Goal: Information Seeking & Learning: Learn about a topic

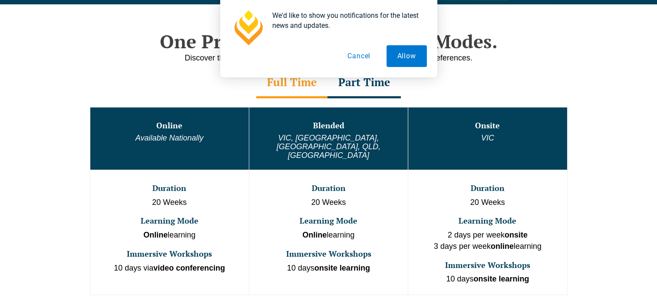
click at [362, 56] on button "Cancel" at bounding box center [359, 56] width 45 height 22
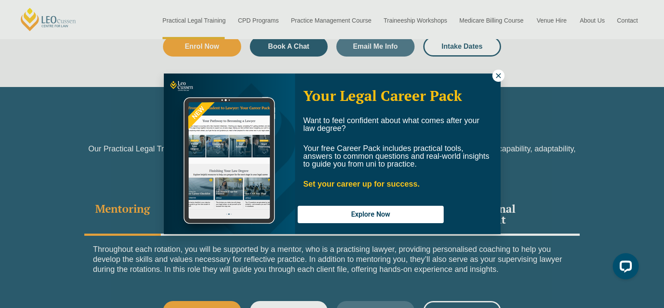
click at [497, 75] on icon at bounding box center [498, 76] width 8 height 8
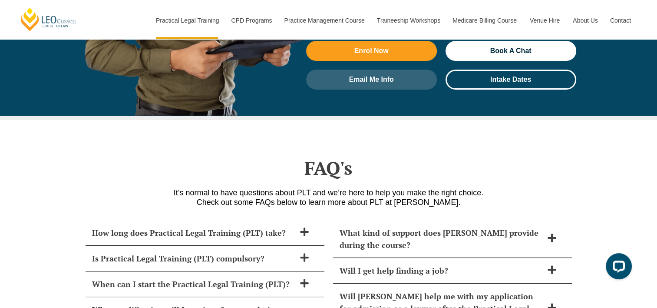
scroll to position [3494, 0]
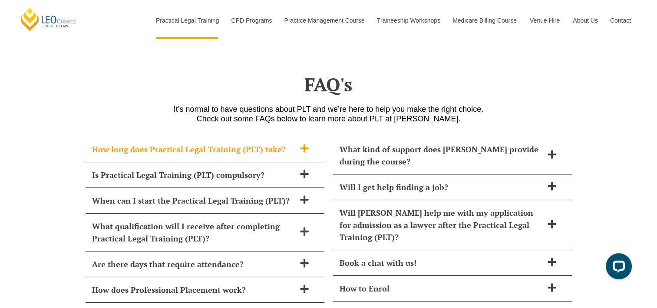
click at [302, 143] on icon at bounding box center [305, 148] width 10 height 10
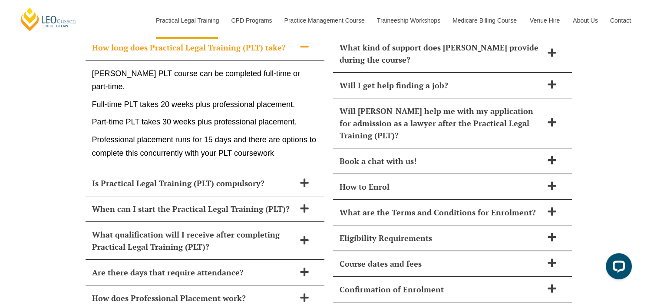
scroll to position [3599, 0]
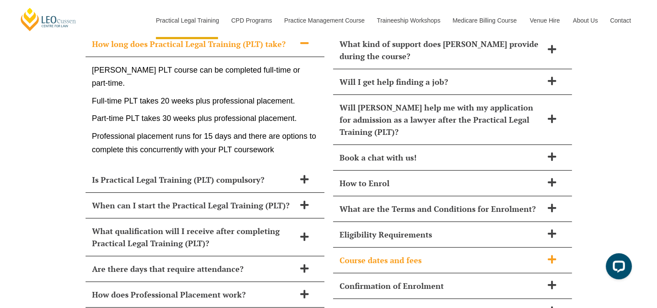
click at [551, 255] on icon at bounding box center [552, 259] width 8 height 8
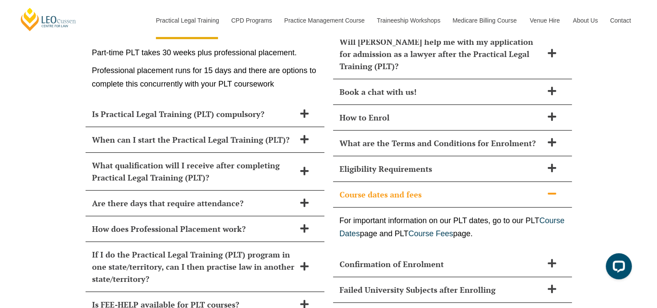
scroll to position [3667, 0]
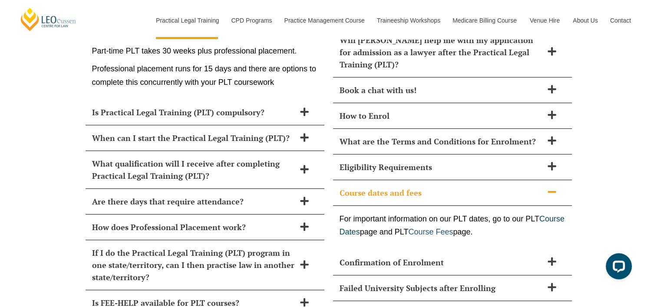
click at [453, 227] on link "Course Fees" at bounding box center [430, 231] width 45 height 9
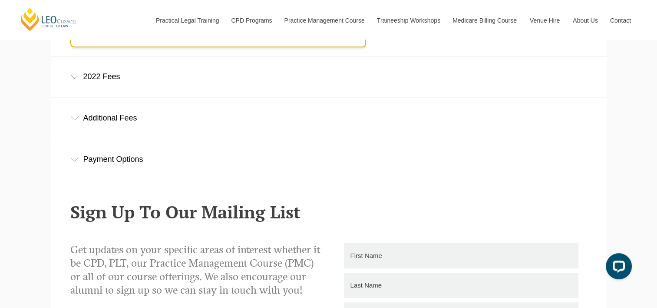
scroll to position [352, 0]
click at [76, 78] on icon at bounding box center [74, 76] width 9 height 4
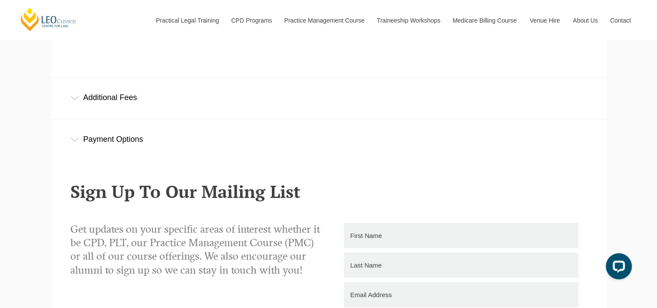
scroll to position [707, 0]
click at [75, 99] on icon at bounding box center [74, 98] width 9 height 4
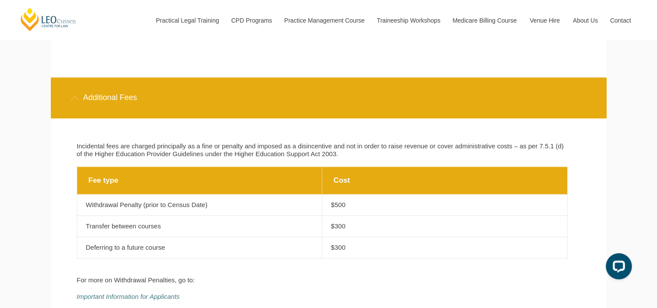
click at [33, 123] on div "Leo Cussen Centre for Law Search here Practical Legal Training Our Practical Le…" at bounding box center [328, 148] width 657 height 1710
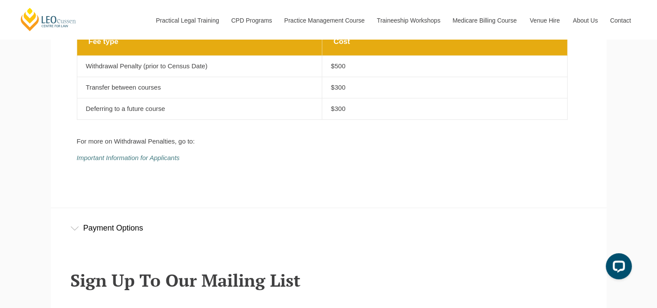
scroll to position [885, 0]
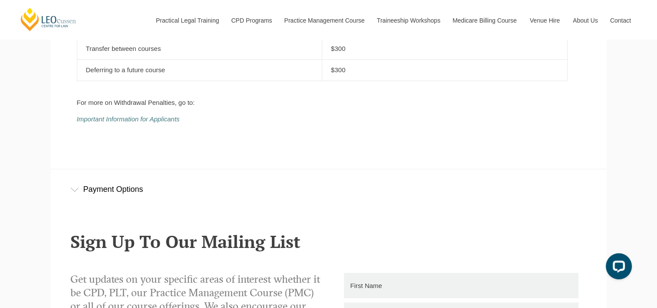
click at [78, 188] on icon at bounding box center [74, 189] width 9 height 4
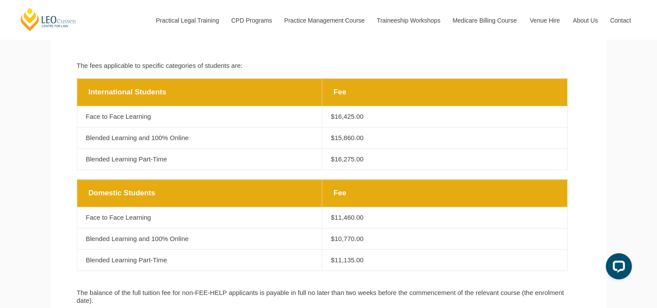
scroll to position [396, 0]
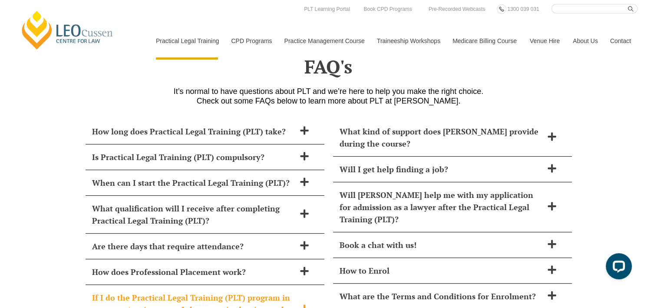
scroll to position [3512, 0]
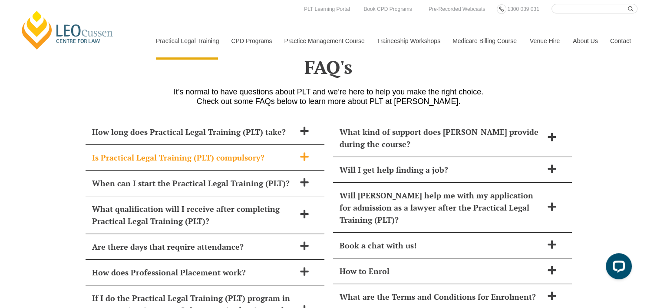
click at [305, 152] on icon at bounding box center [304, 156] width 8 height 8
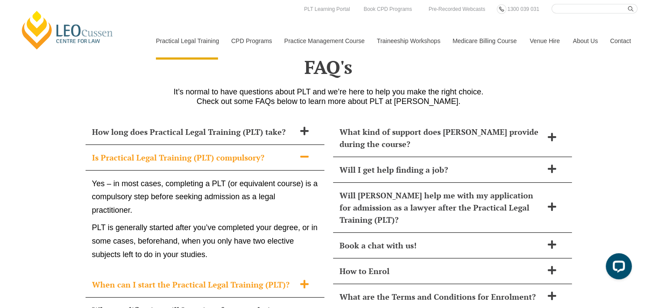
click at [307, 279] on icon at bounding box center [305, 284] width 10 height 10
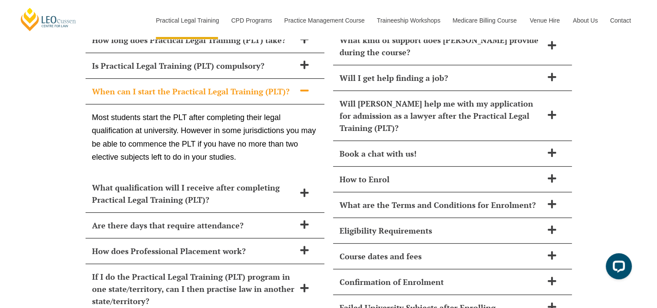
scroll to position [3604, 0]
click at [302, 219] on icon at bounding box center [305, 224] width 10 height 10
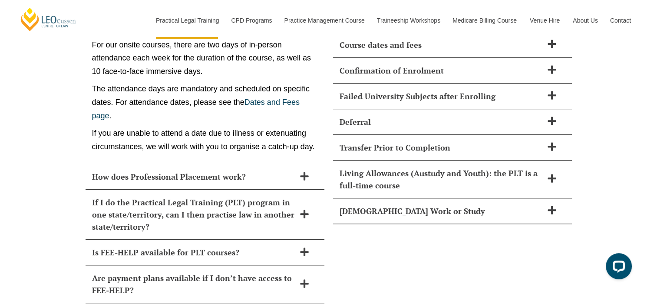
scroll to position [3815, 0]
click at [305, 171] on icon at bounding box center [304, 175] width 8 height 8
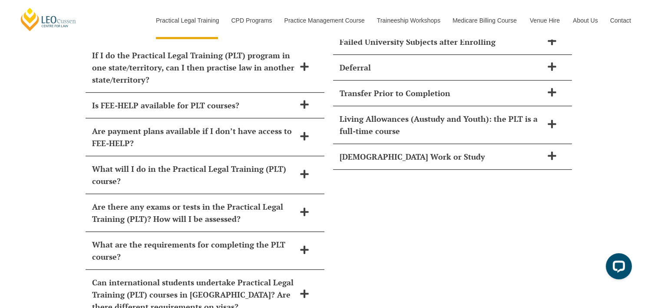
scroll to position [3871, 0]
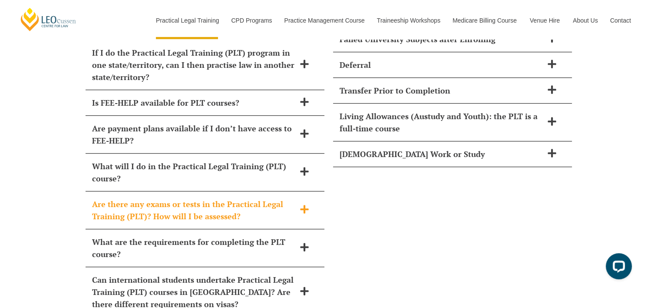
click at [307, 204] on icon at bounding box center [305, 209] width 10 height 10
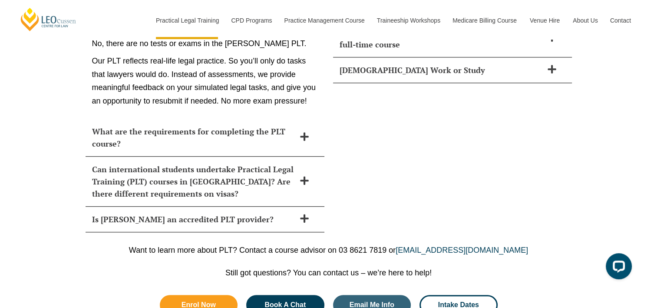
scroll to position [3956, 0]
click at [306, 213] on icon at bounding box center [305, 218] width 10 height 10
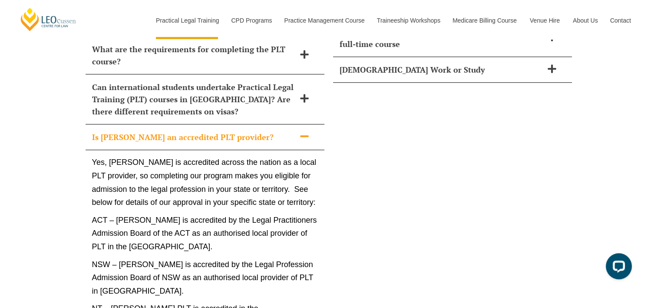
scroll to position [3955, 0]
